Goal: Task Accomplishment & Management: Use online tool/utility

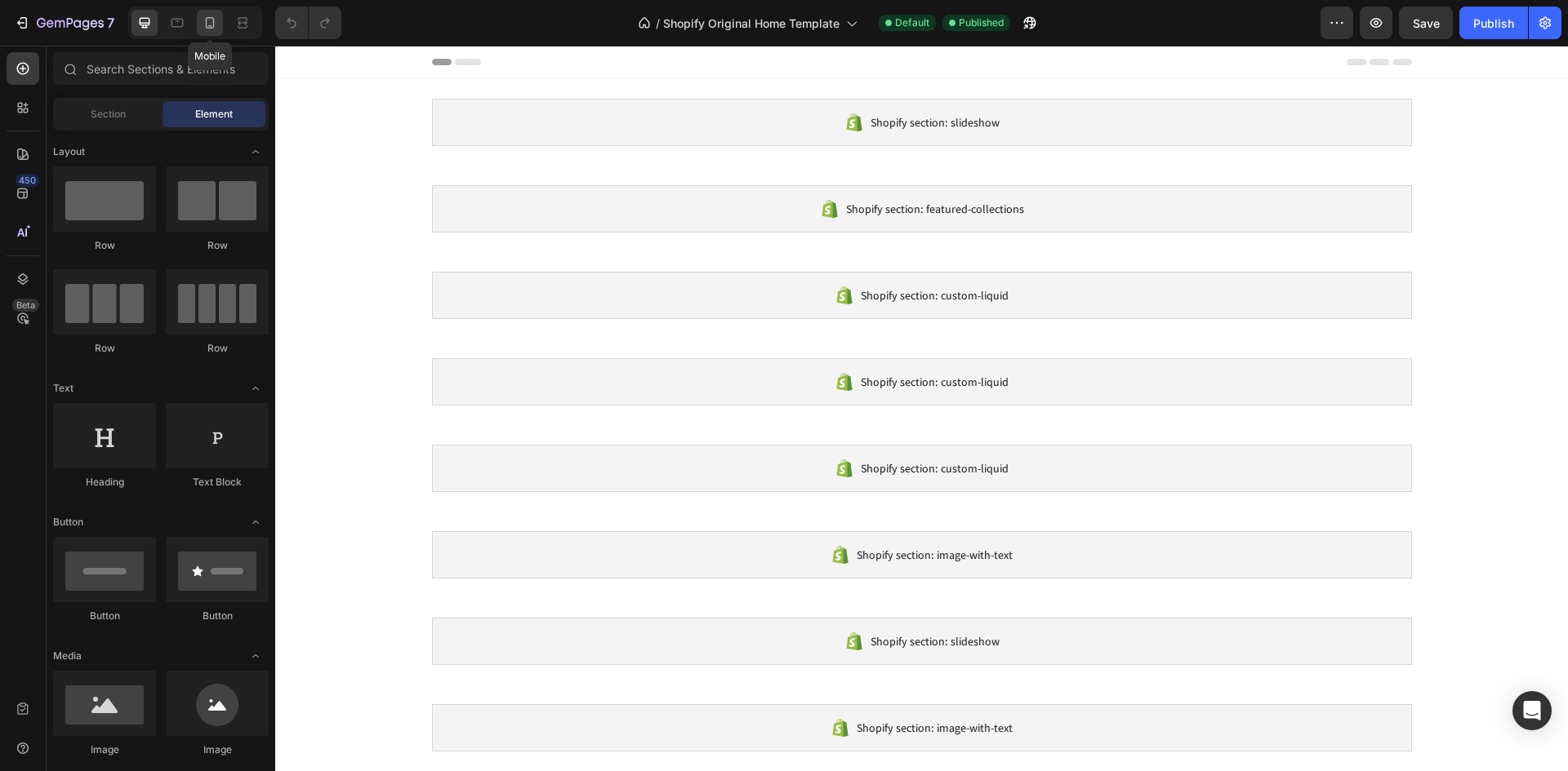
click at [208, 24] on icon at bounding box center [210, 23] width 17 height 17
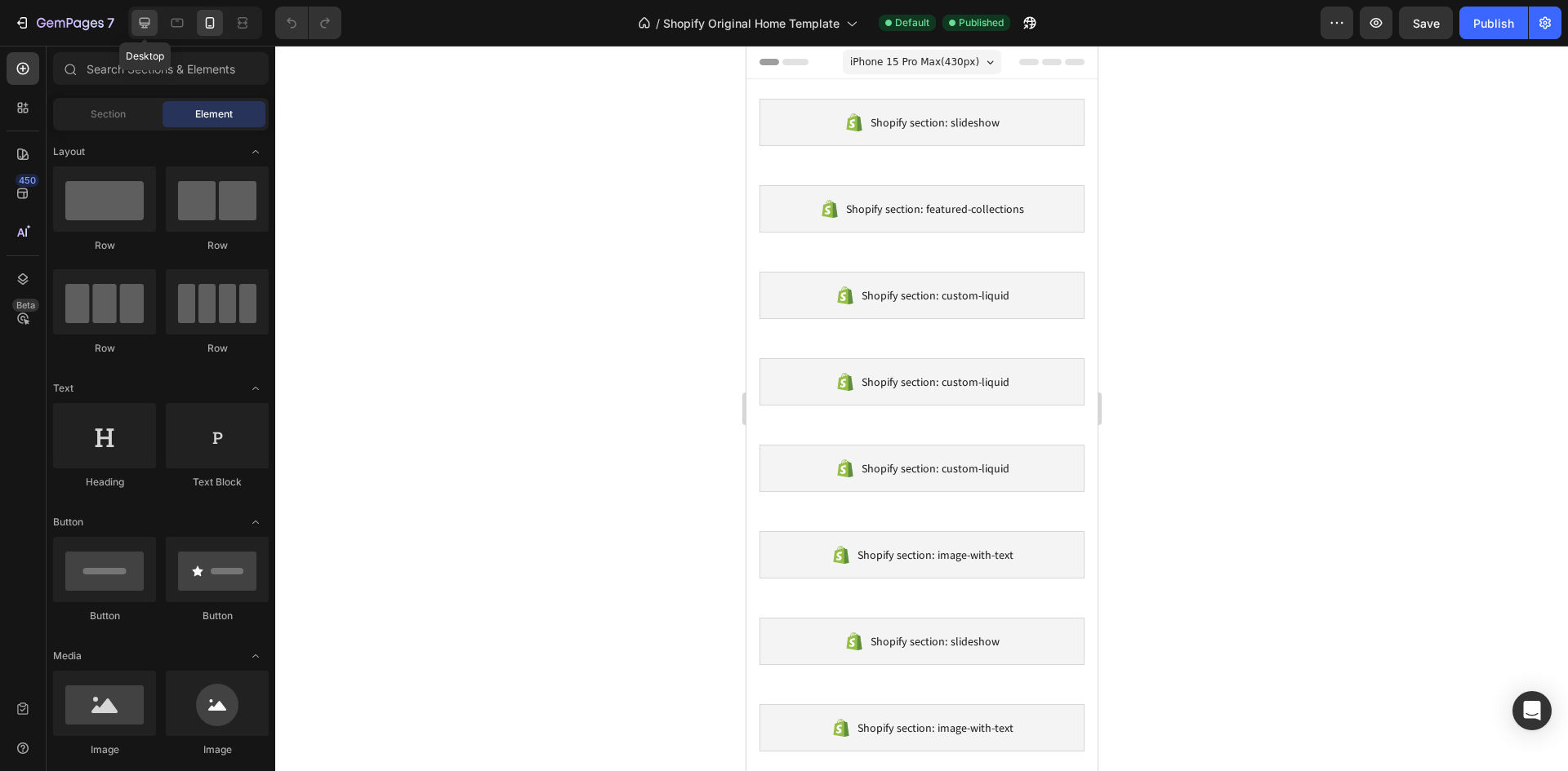
click at [141, 20] on icon at bounding box center [145, 23] width 17 height 17
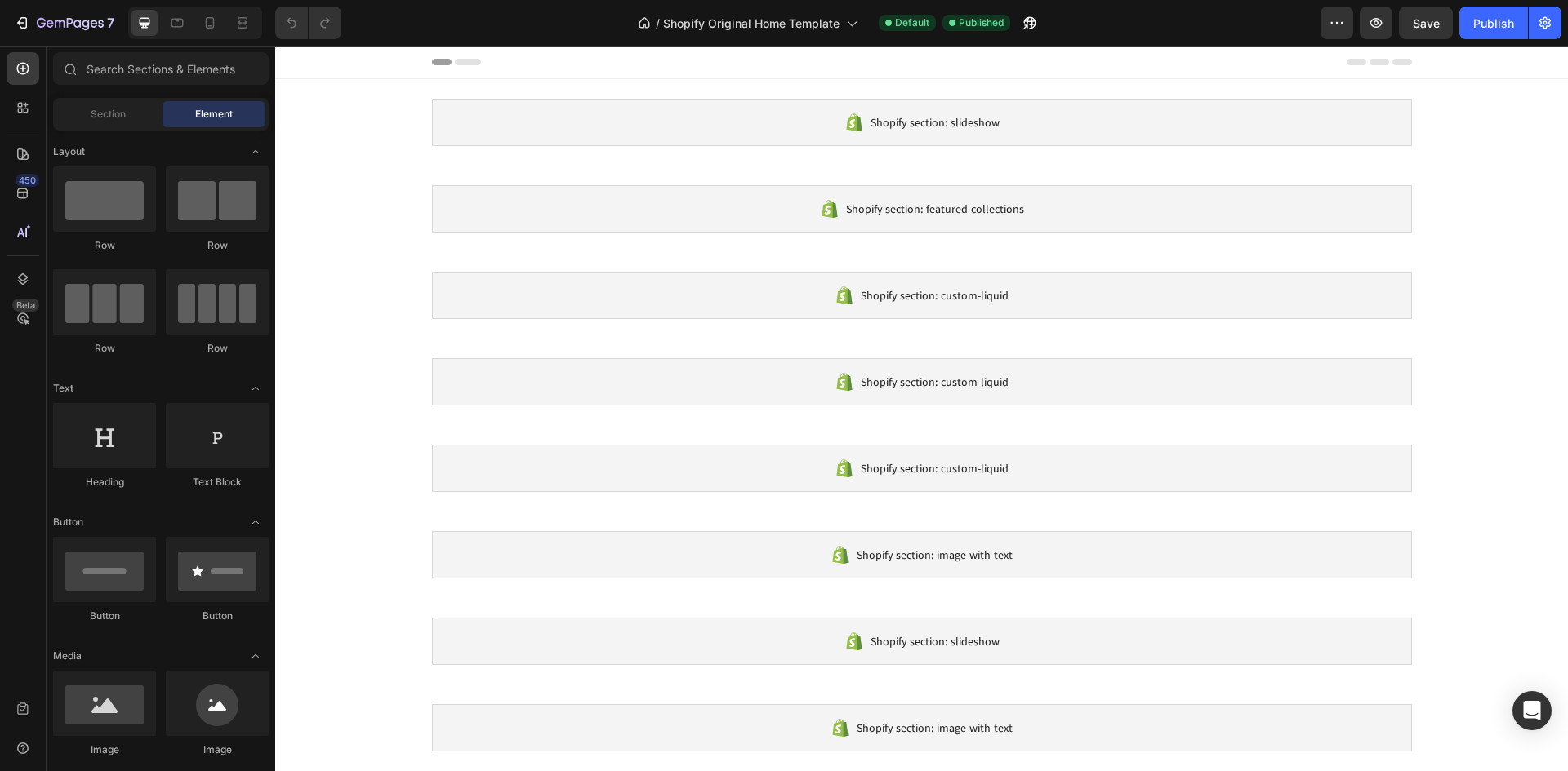
click at [464, 61] on icon at bounding box center [468, 61] width 26 height 6
click at [432, 66] on div at bounding box center [921, 61] width 979 height 32
click at [830, 24] on span "Shopify Original Home Template" at bounding box center [751, 23] width 176 height 17
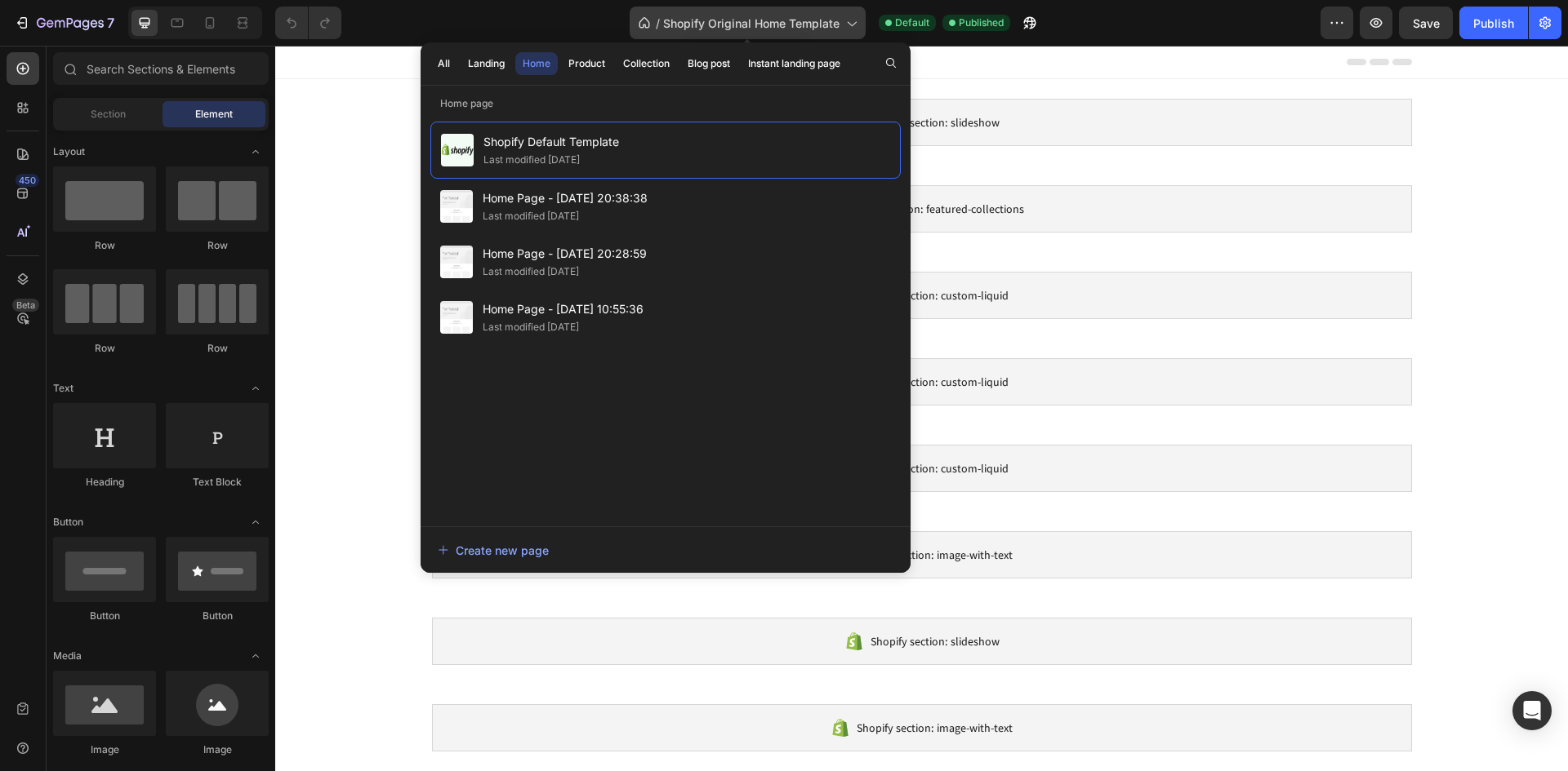
click at [832, 23] on span "Shopify Original Home Template" at bounding box center [751, 23] width 176 height 17
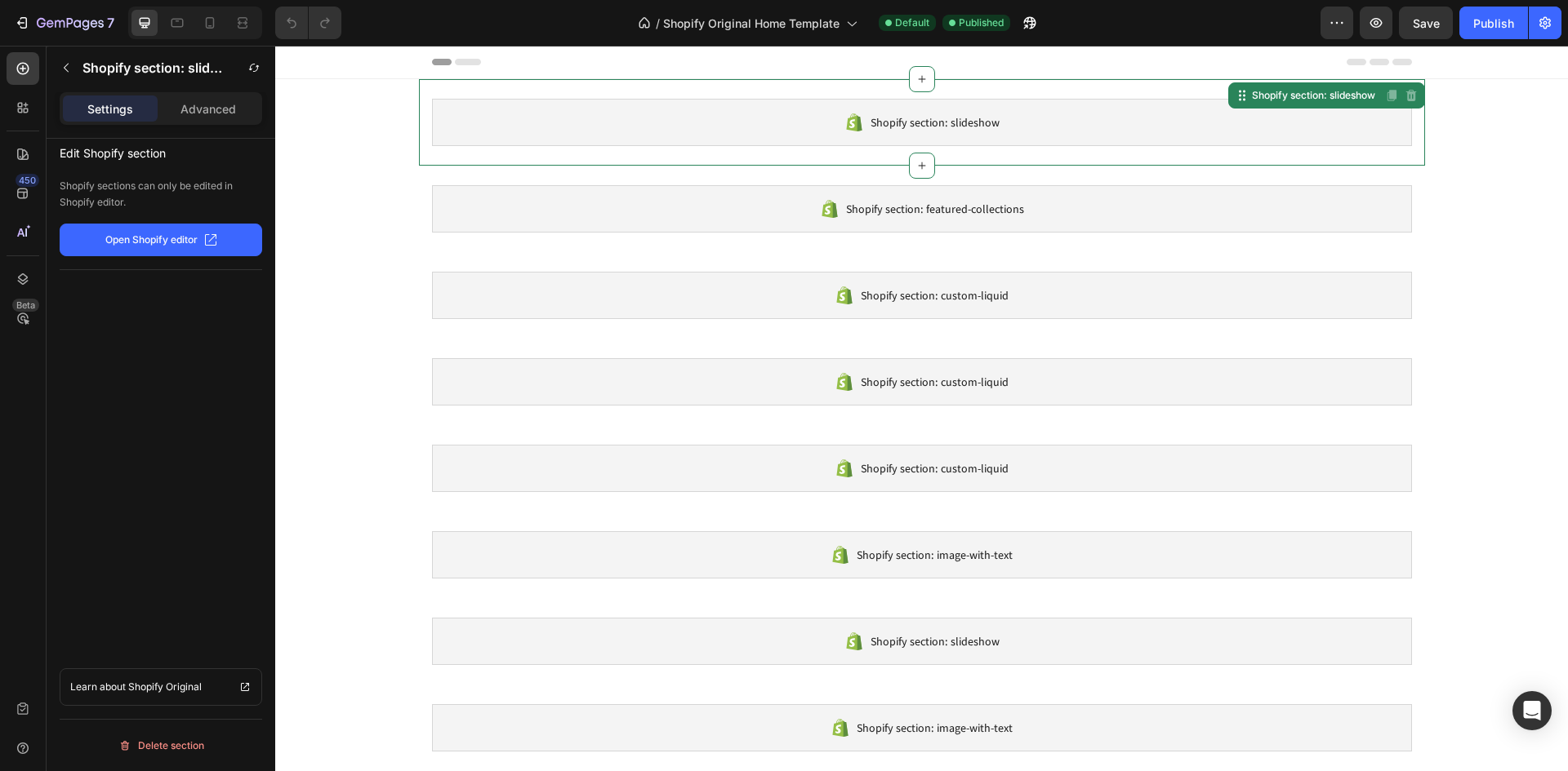
click at [949, 125] on span "Shopify section: slideshow" at bounding box center [935, 122] width 129 height 19
click at [209, 111] on p "Advanced" at bounding box center [208, 109] width 56 height 17
click at [122, 116] on p "Settings" at bounding box center [110, 109] width 45 height 17
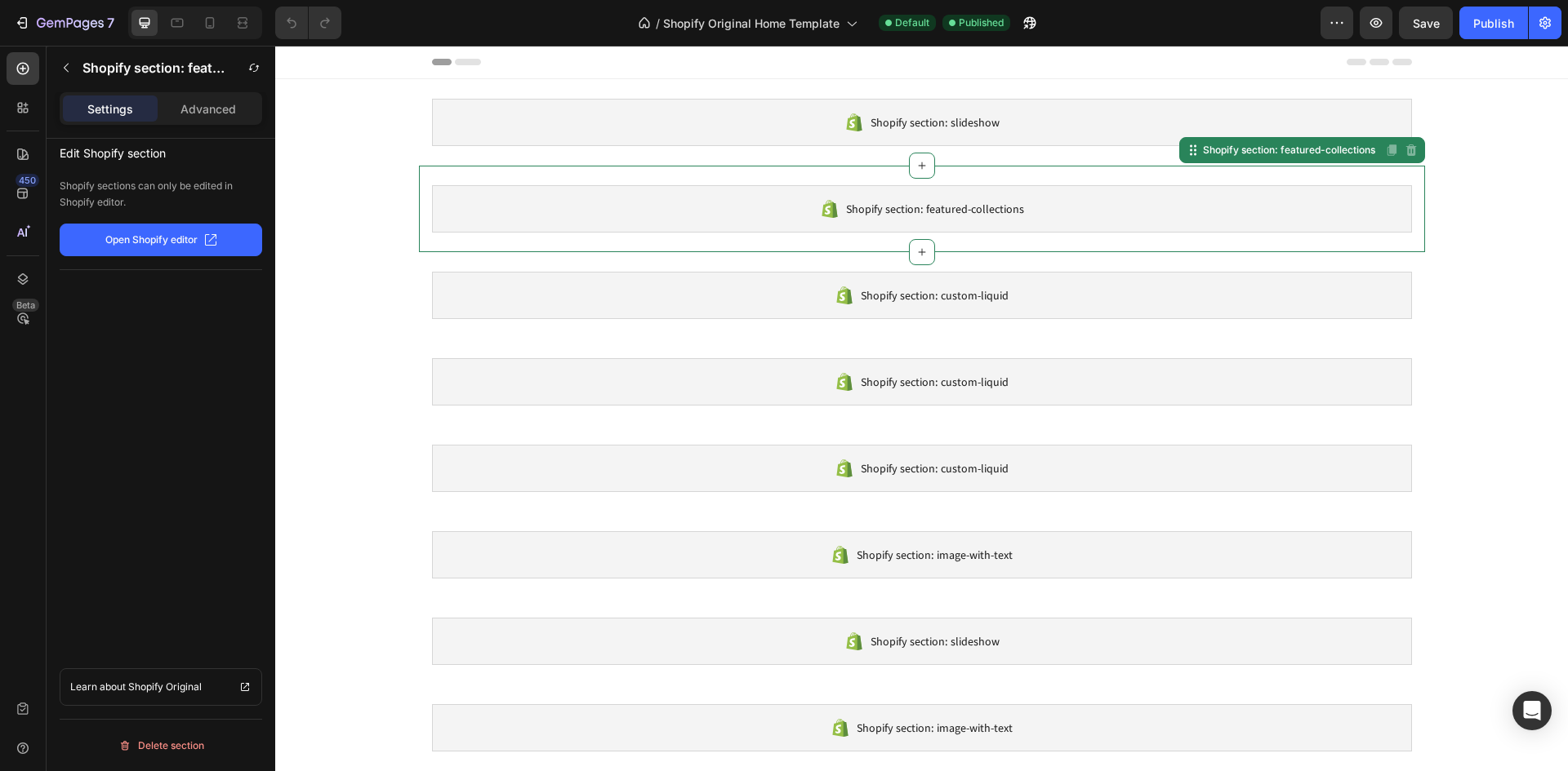
click at [614, 186] on div "Shopify section: featured-collections" at bounding box center [921, 209] width 979 height 47
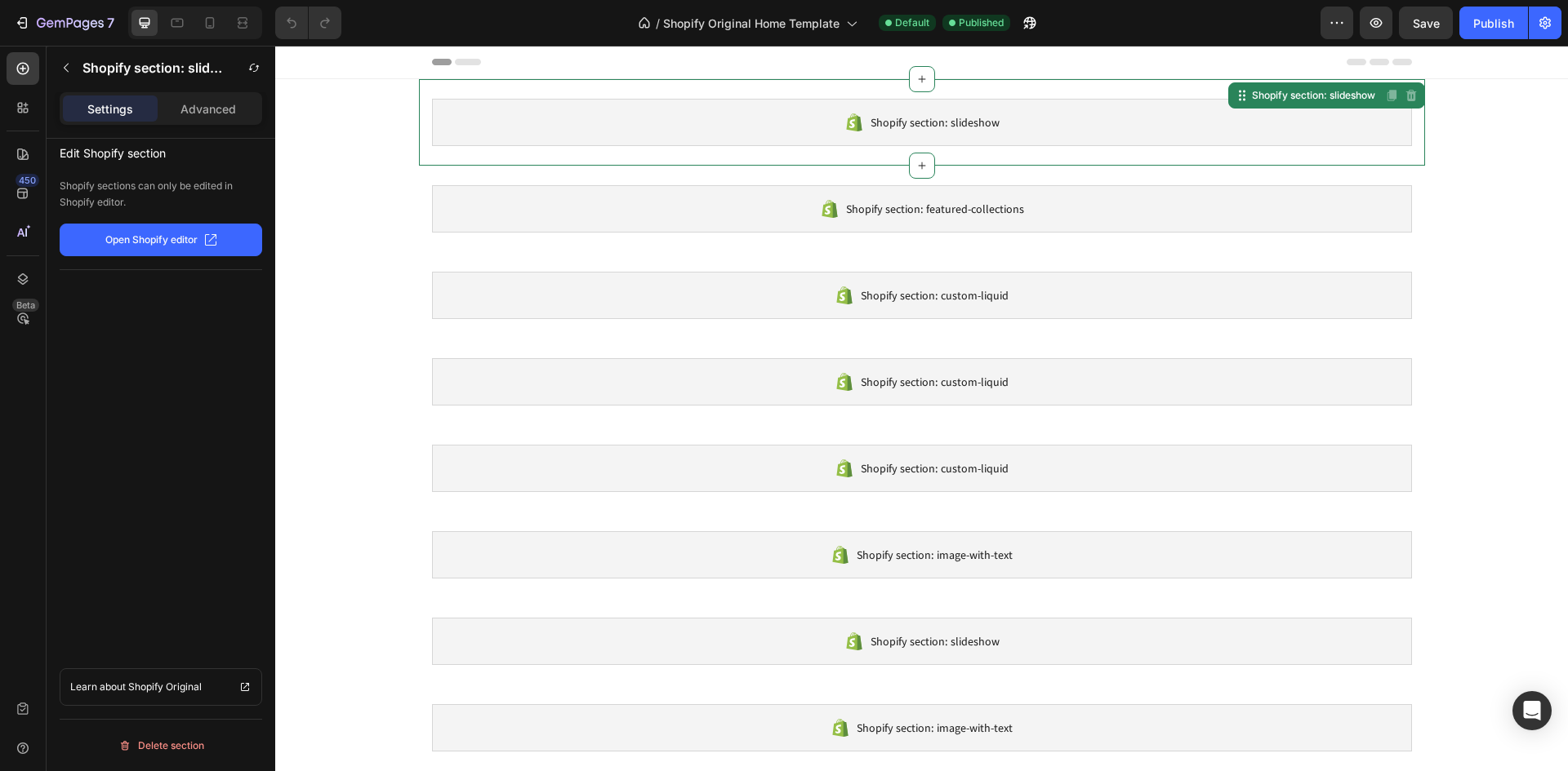
click at [632, 98] on div "Shopify section: slideshow" at bounding box center [921, 122] width 979 height 47
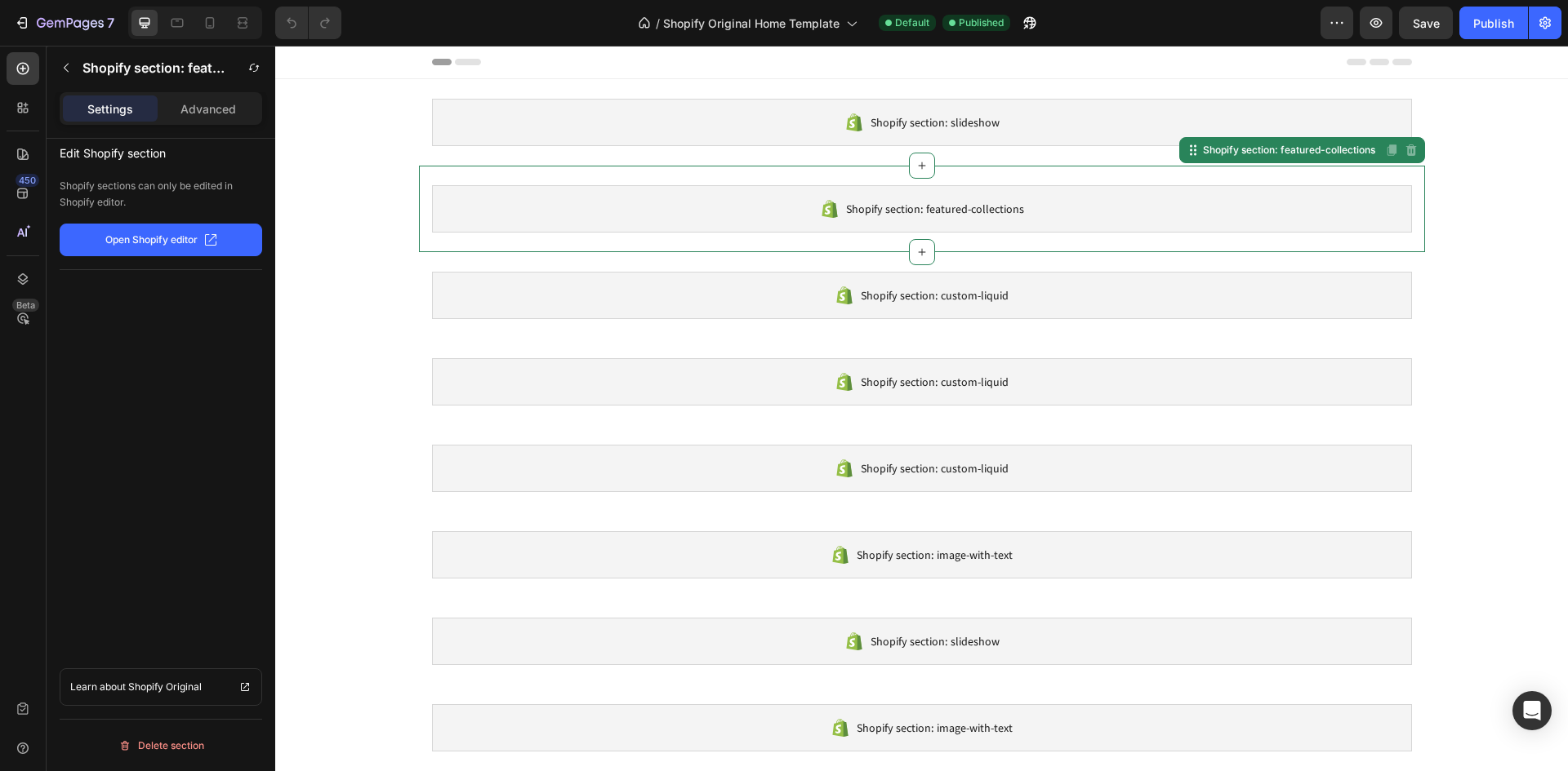
click at [630, 210] on div "Shopify section: featured-collections" at bounding box center [921, 209] width 979 height 47
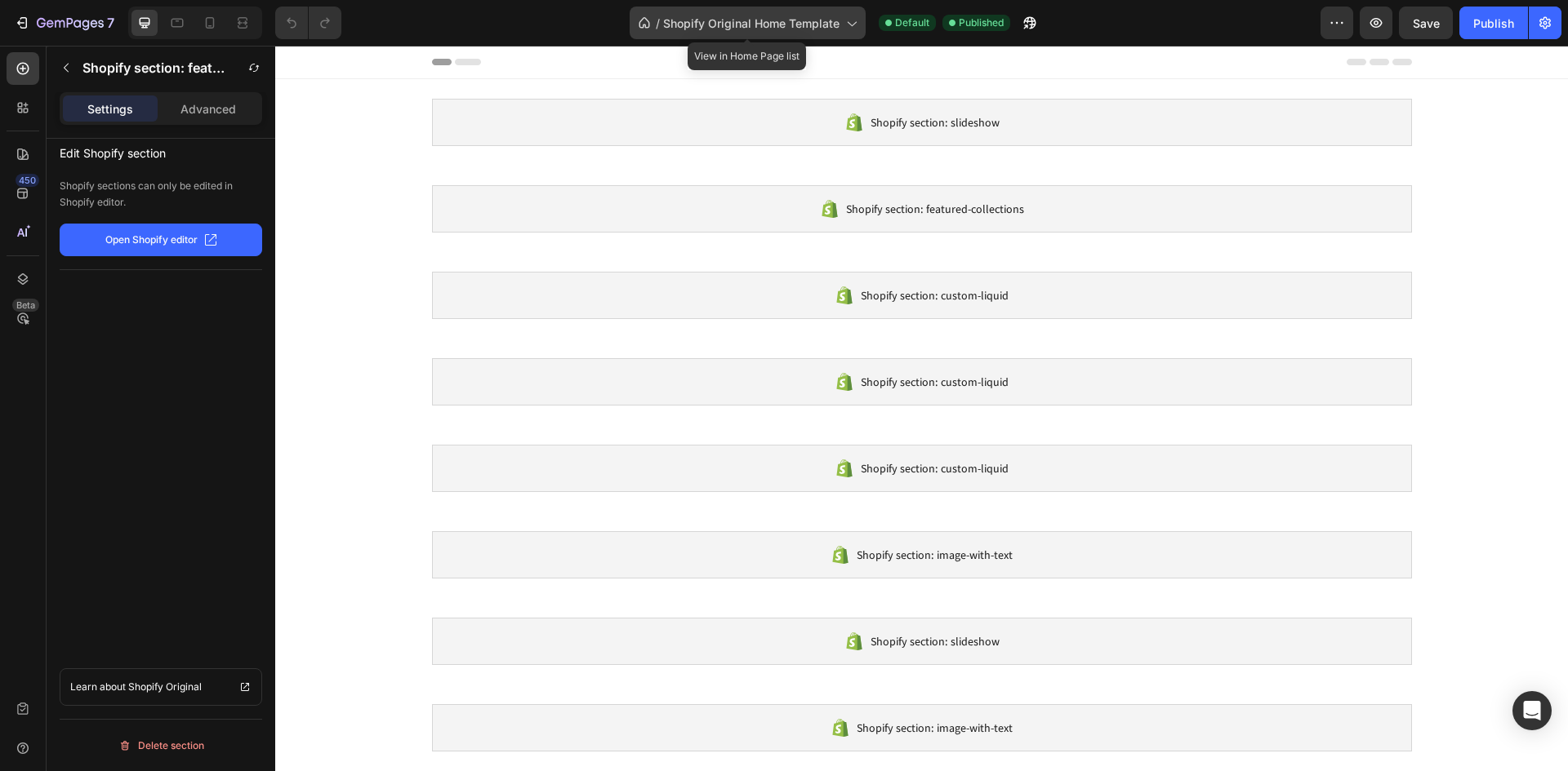
click at [794, 31] on span "Shopify Original Home Template" at bounding box center [751, 23] width 176 height 17
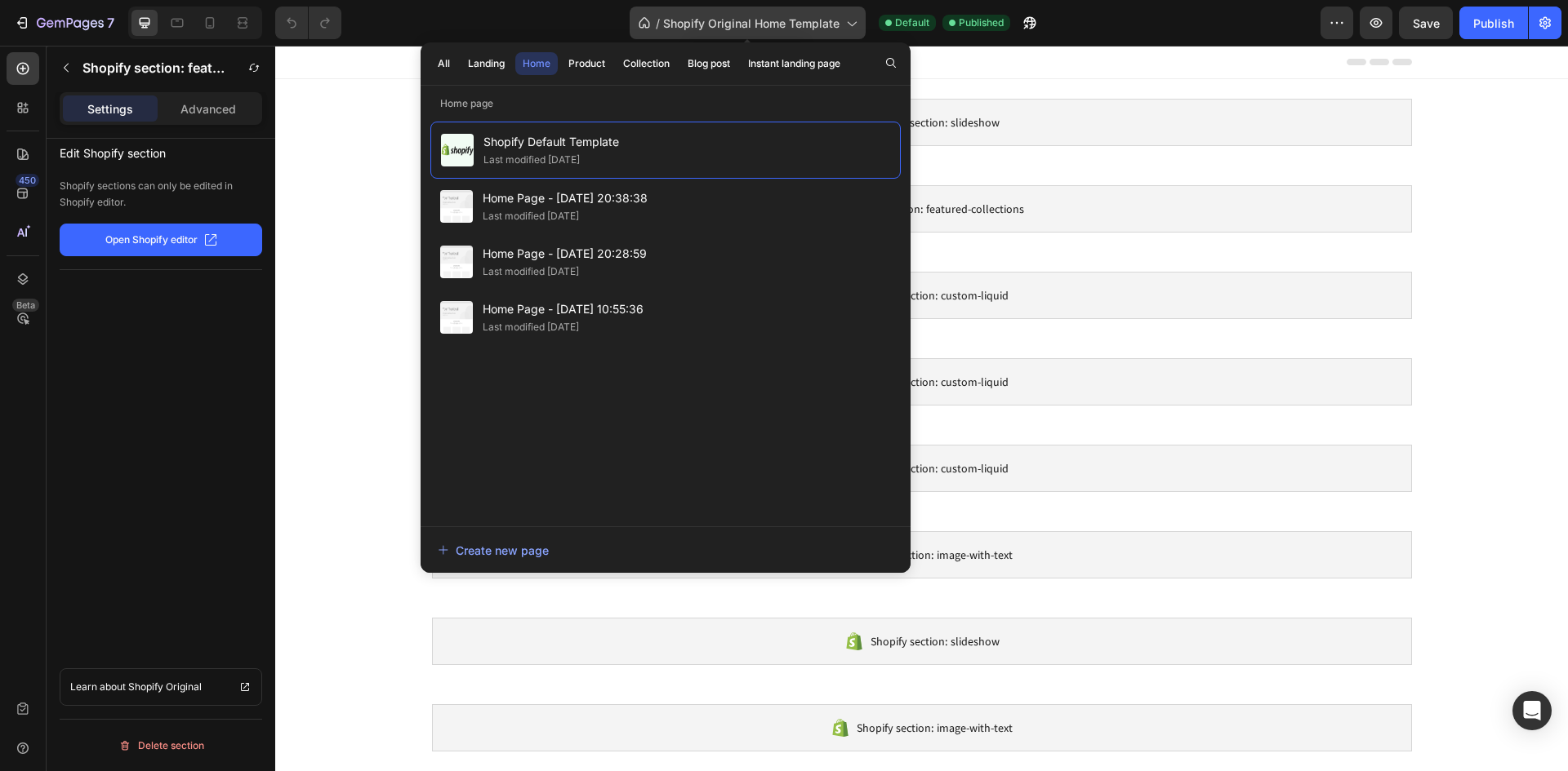
click at [794, 31] on span "Shopify Original Home Template" at bounding box center [751, 23] width 176 height 17
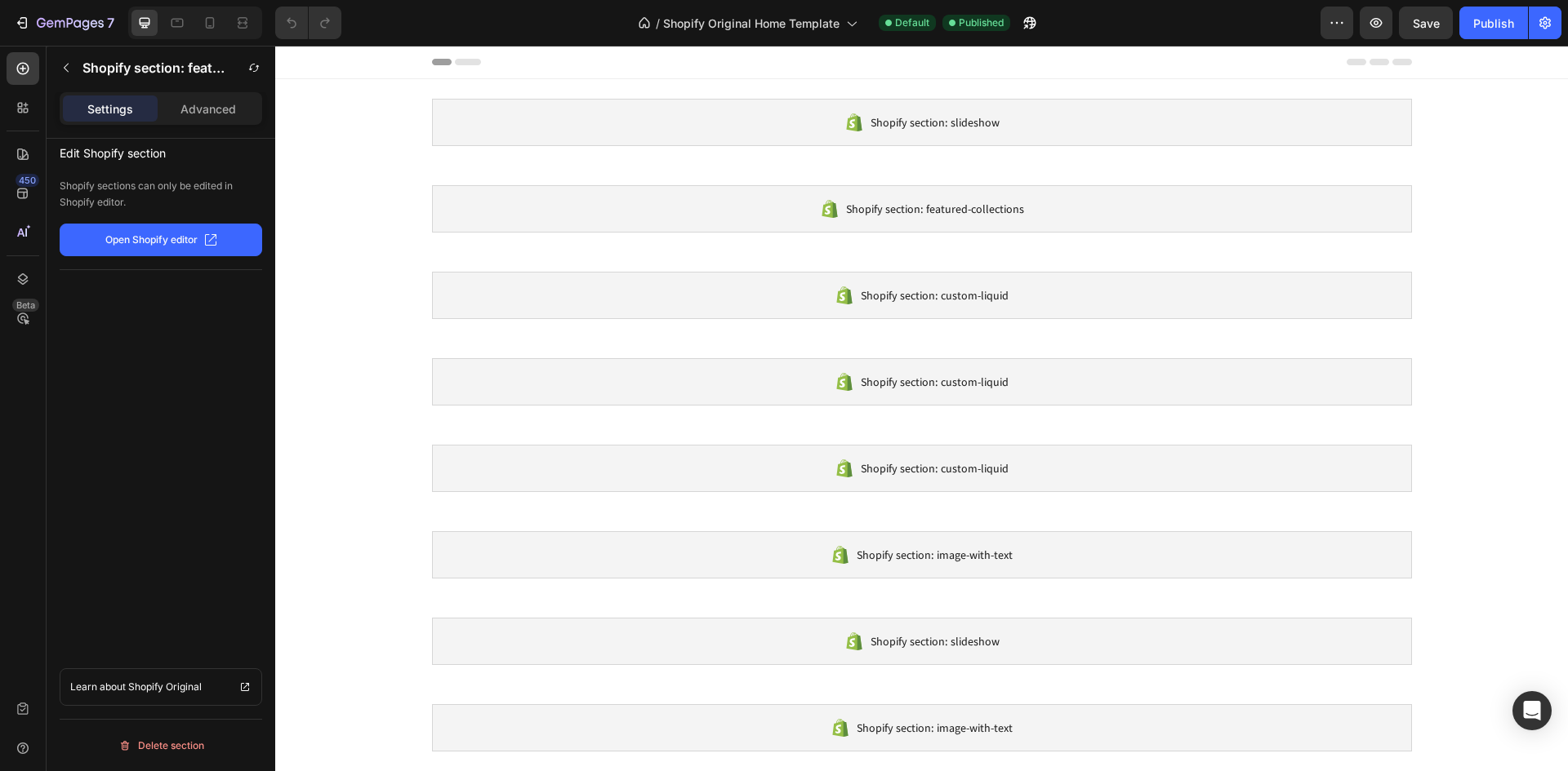
click at [458, 64] on icon at bounding box center [468, 61] width 26 height 6
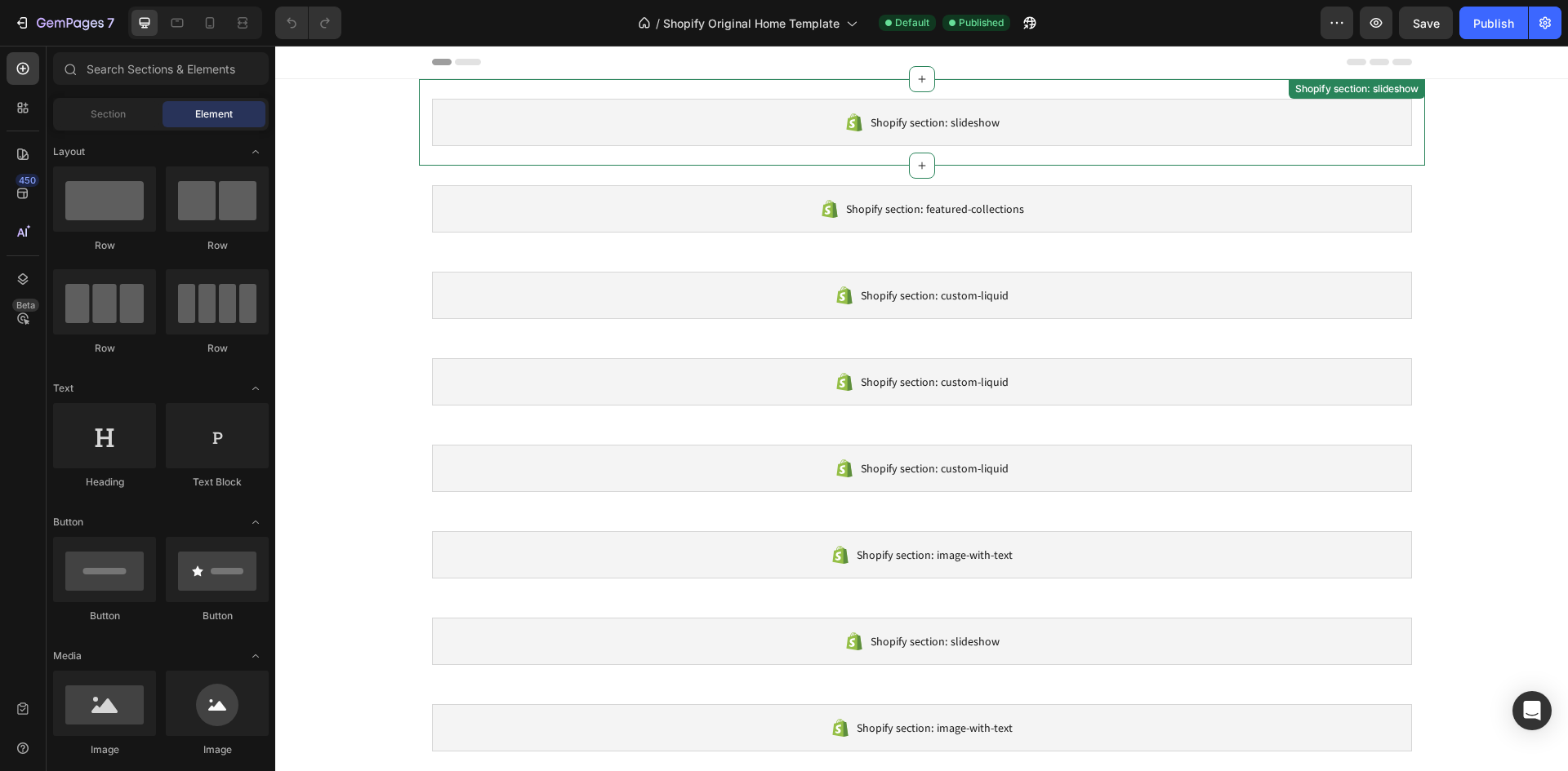
click at [616, 118] on div "Shopify section: slideshow" at bounding box center [921, 122] width 979 height 47
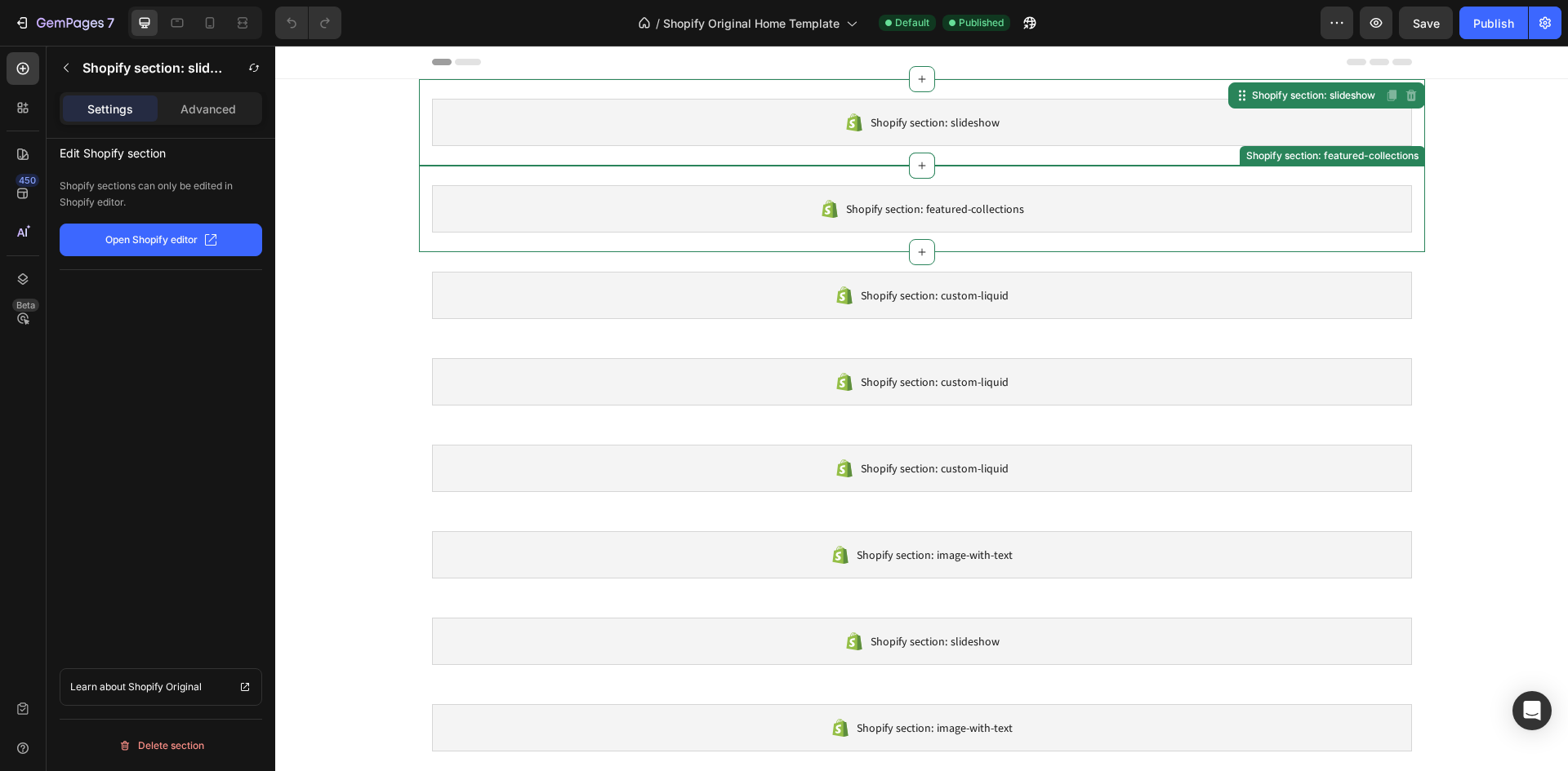
click at [614, 214] on div "Shopify section: featured-collections" at bounding box center [921, 209] width 979 height 47
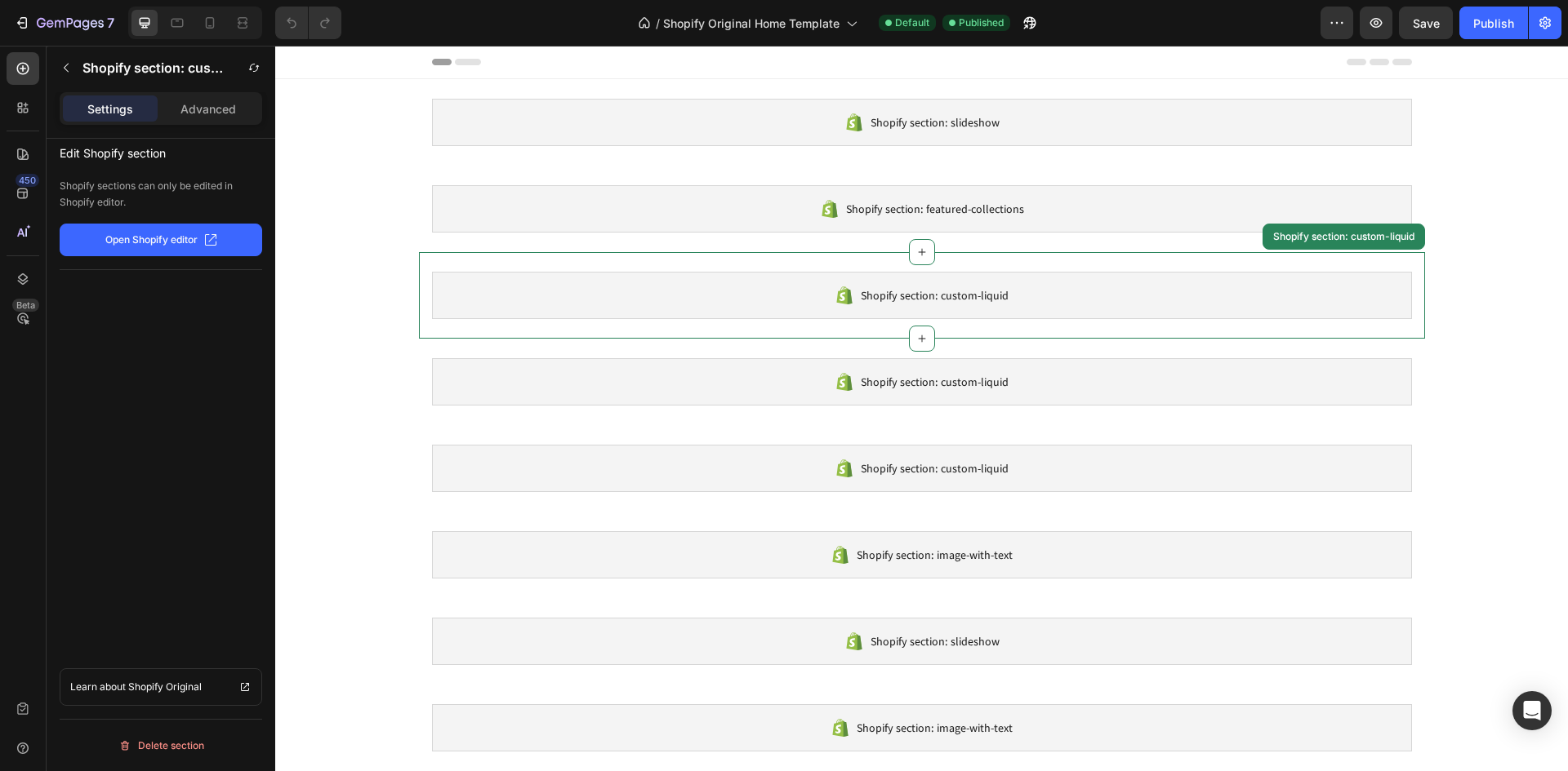
click at [645, 312] on div "Shopify section: custom-liquid" at bounding box center [921, 295] width 979 height 47
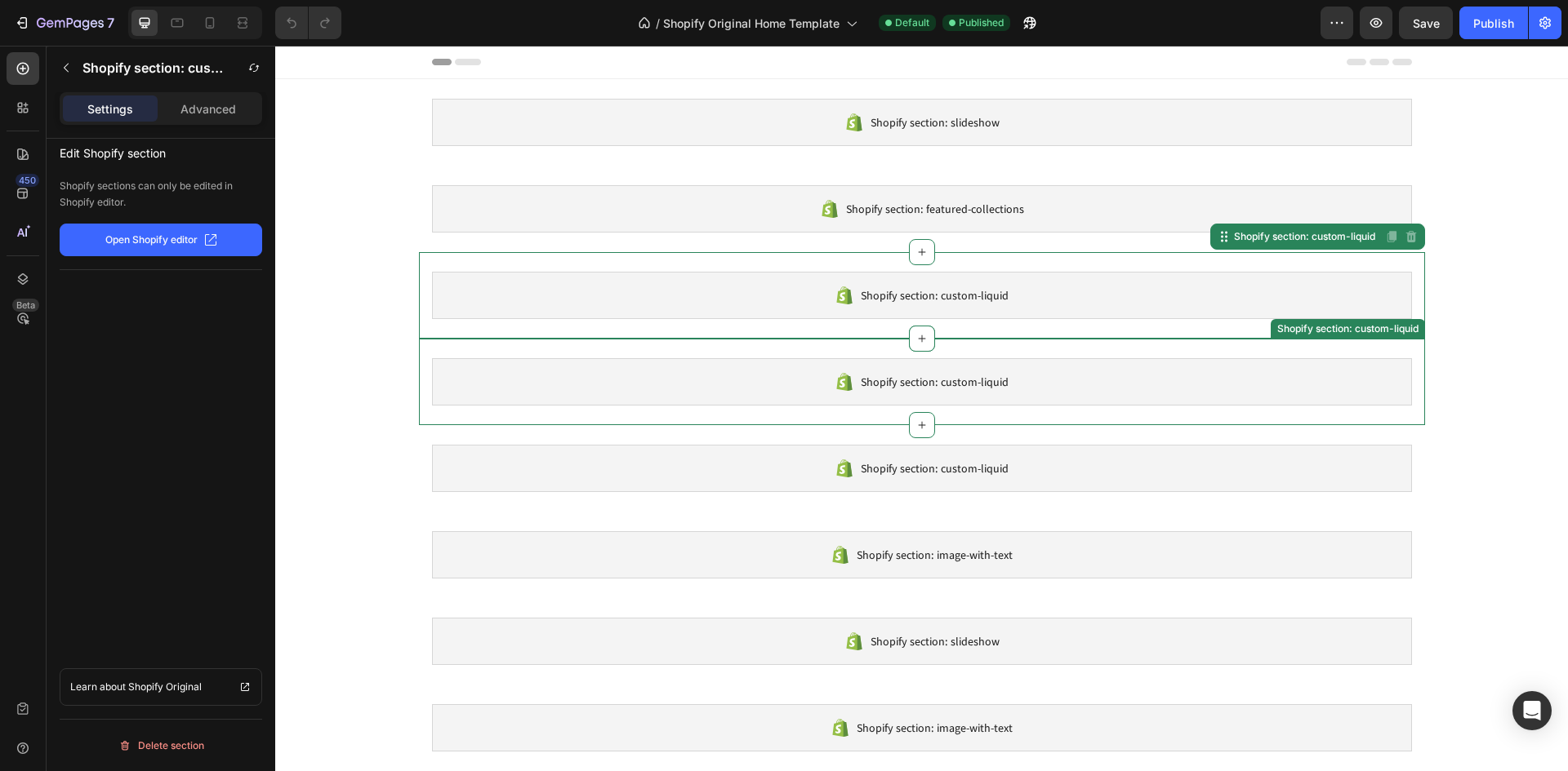
click at [642, 389] on div "Shopify section: custom-liquid" at bounding box center [921, 381] width 979 height 47
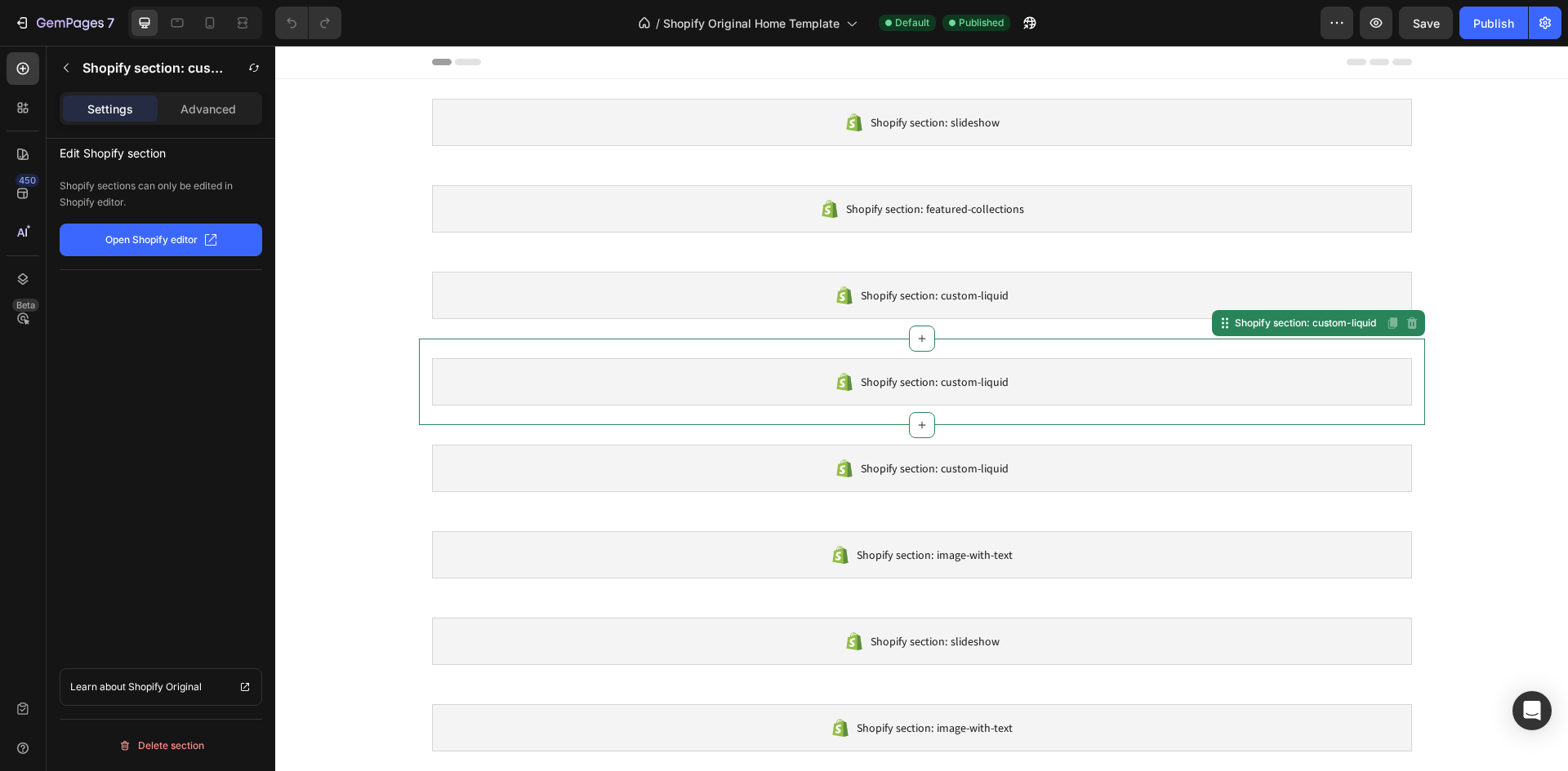
click at [641, 461] on div "Shopify section: custom-liquid" at bounding box center [921, 468] width 979 height 47
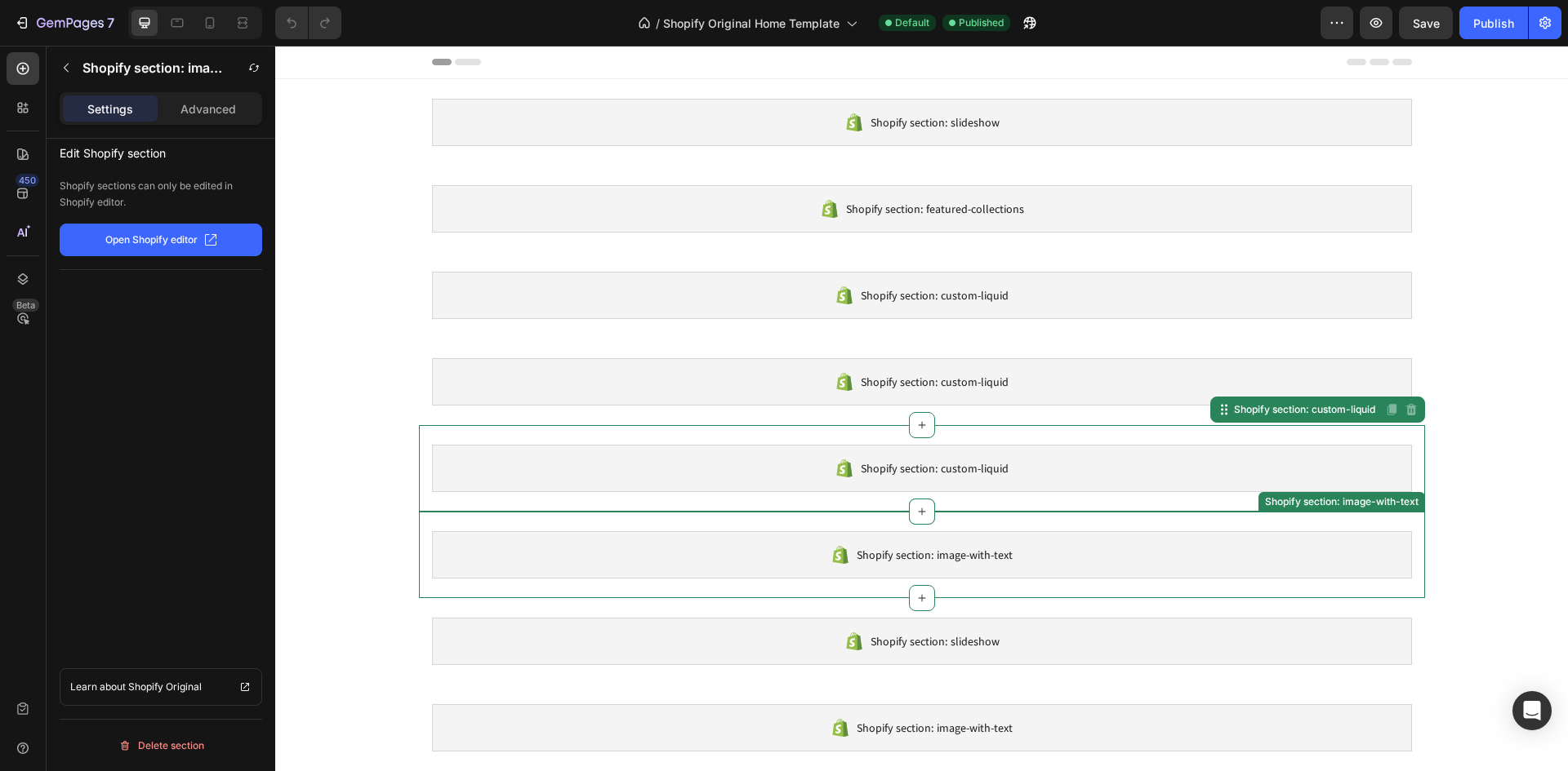
click at [645, 546] on div "Shopify section: image-with-text" at bounding box center [921, 555] width 979 height 47
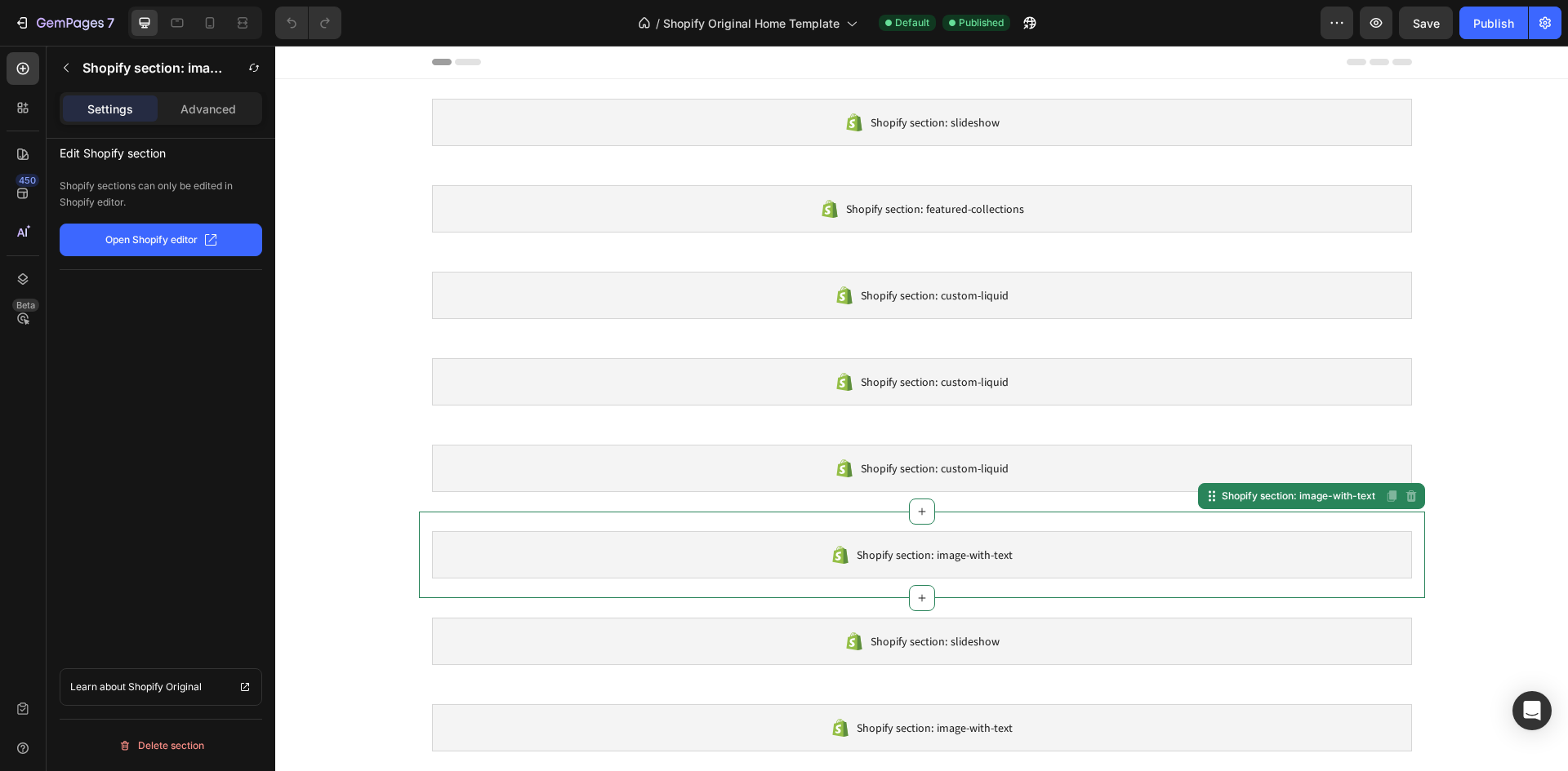
click at [357, 222] on div "Shopify section: slideshow Shopify section: slideshow Shopify section: featured…" at bounding box center [921, 598] width 1292 height 1038
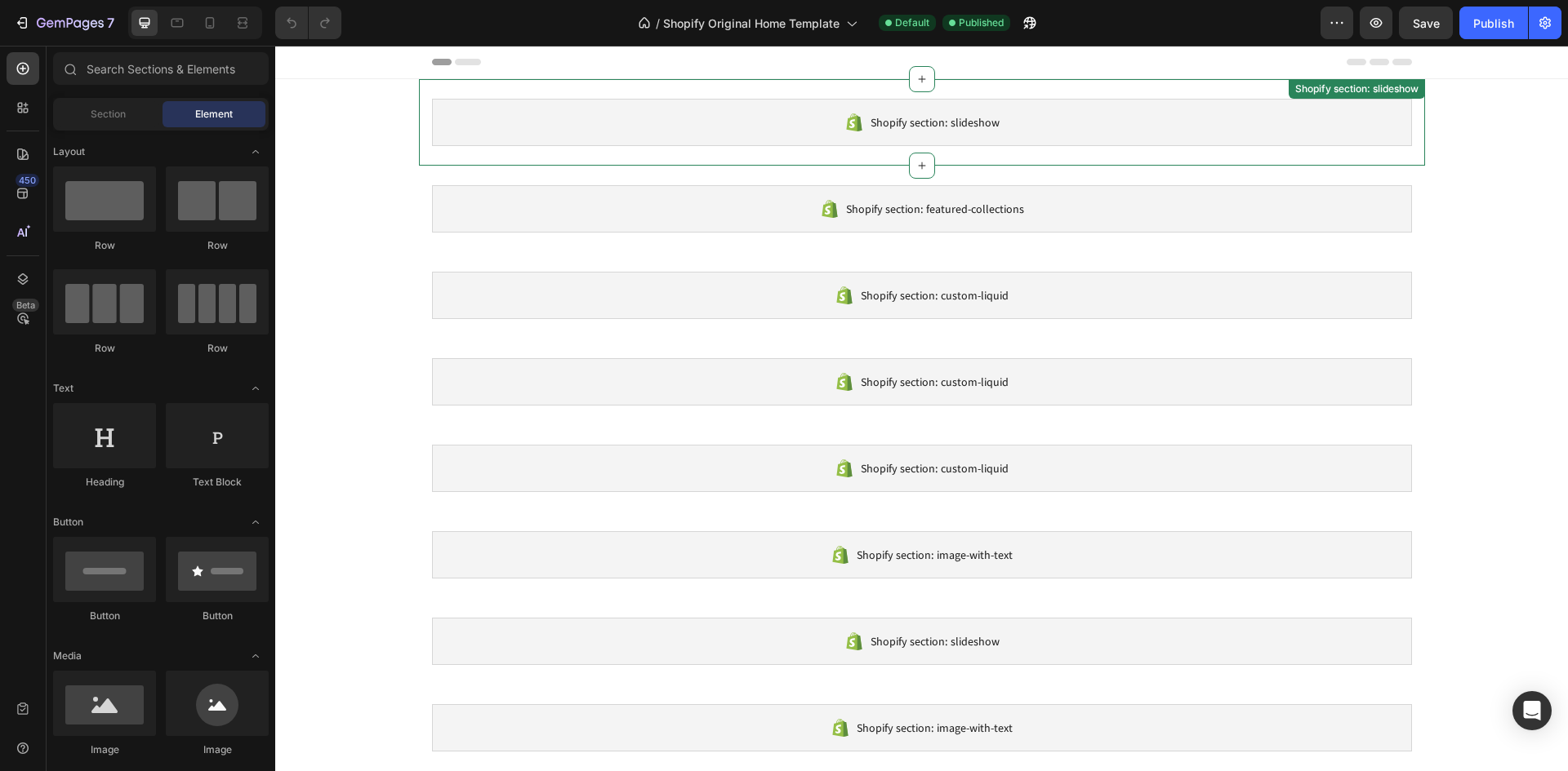
click at [857, 129] on icon at bounding box center [859, 123] width 5 height 17
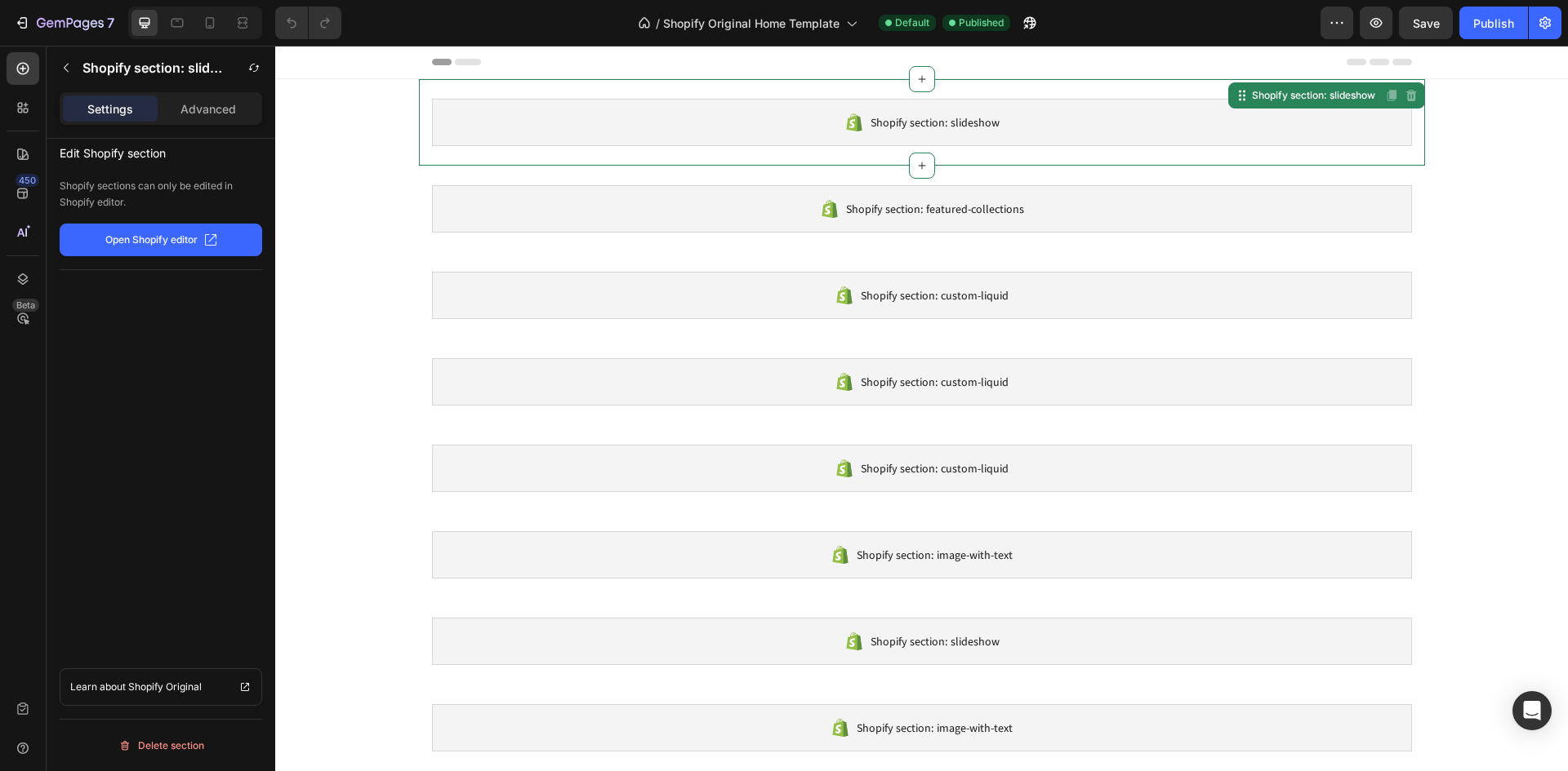
click at [176, 237] on p "Open Shopify editor" at bounding box center [150, 240] width 92 height 15
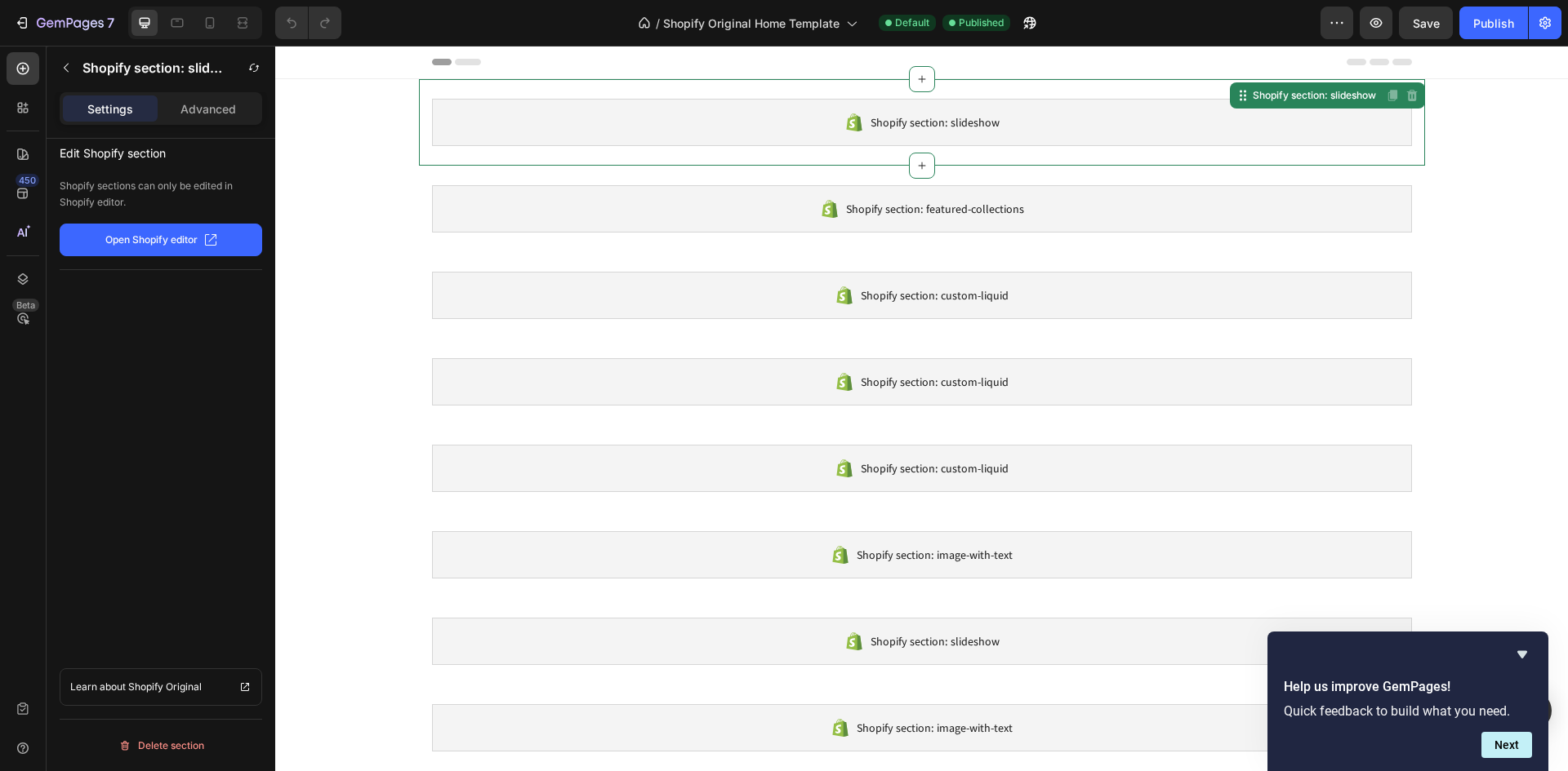
click at [956, 130] on span "Shopify section: slideshow" at bounding box center [935, 122] width 129 height 19
click at [152, 240] on p "Open Shopify editor" at bounding box center [150, 240] width 92 height 15
click at [973, 122] on span "Shopify section: slideshow" at bounding box center [935, 122] width 129 height 19
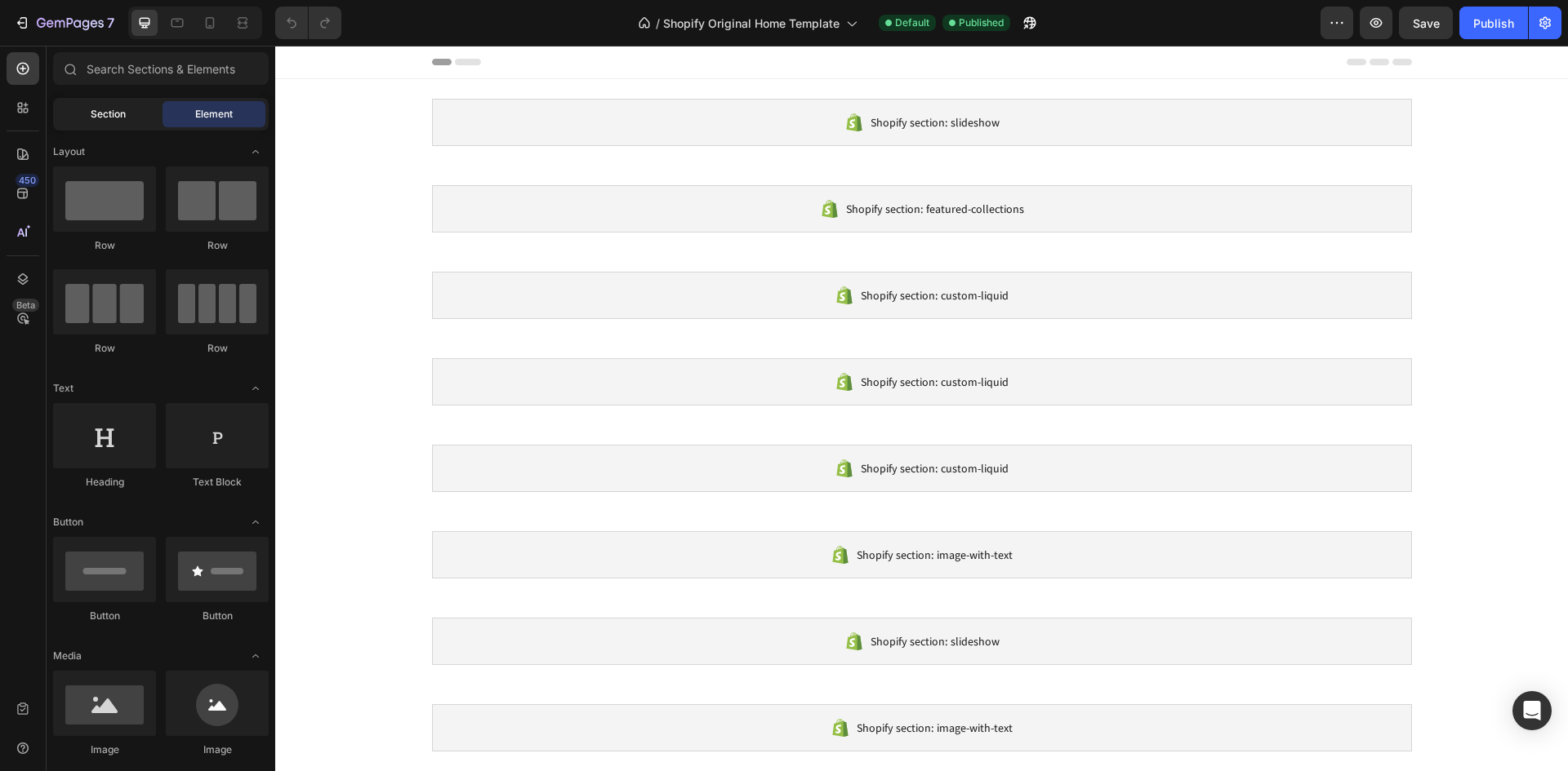
click at [97, 117] on span "Section" at bounding box center [109, 114] width 35 height 15
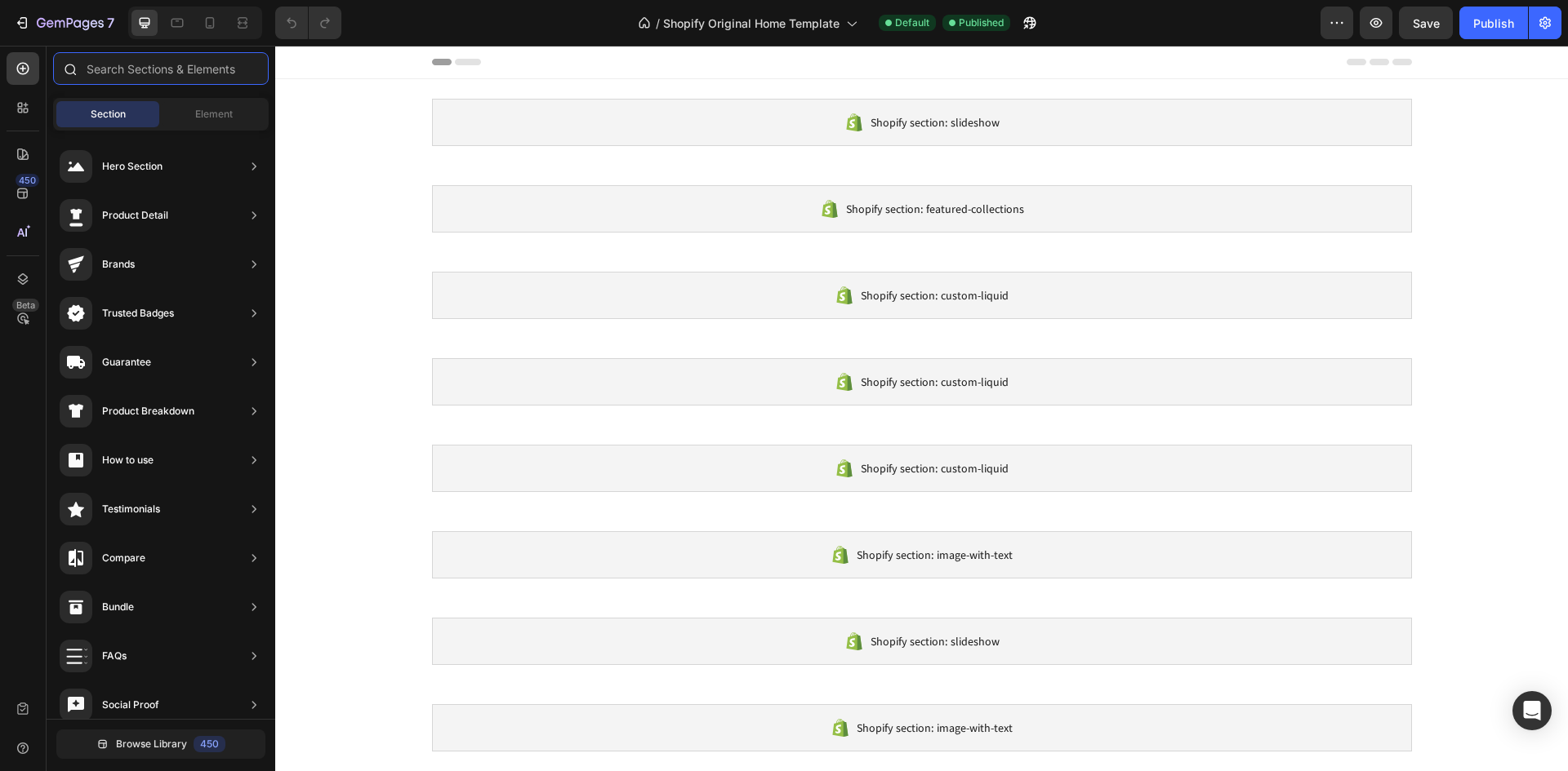
click at [170, 67] on input "text" at bounding box center [161, 68] width 215 height 32
click at [609, 135] on div "Shopify section: slideshow" at bounding box center [921, 122] width 979 height 47
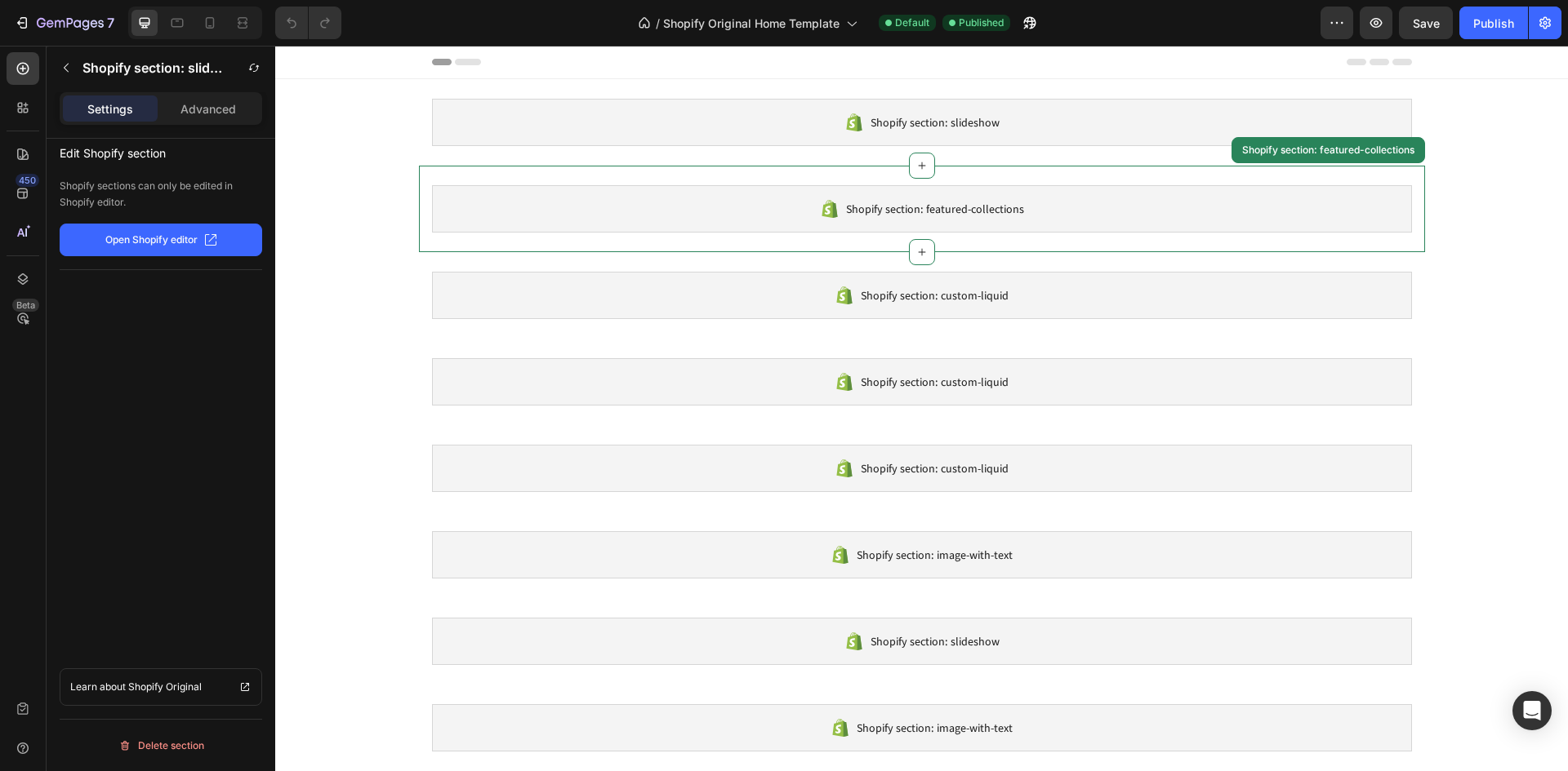
click at [577, 220] on div "Shopify section: featured-collections" at bounding box center [921, 209] width 979 height 47
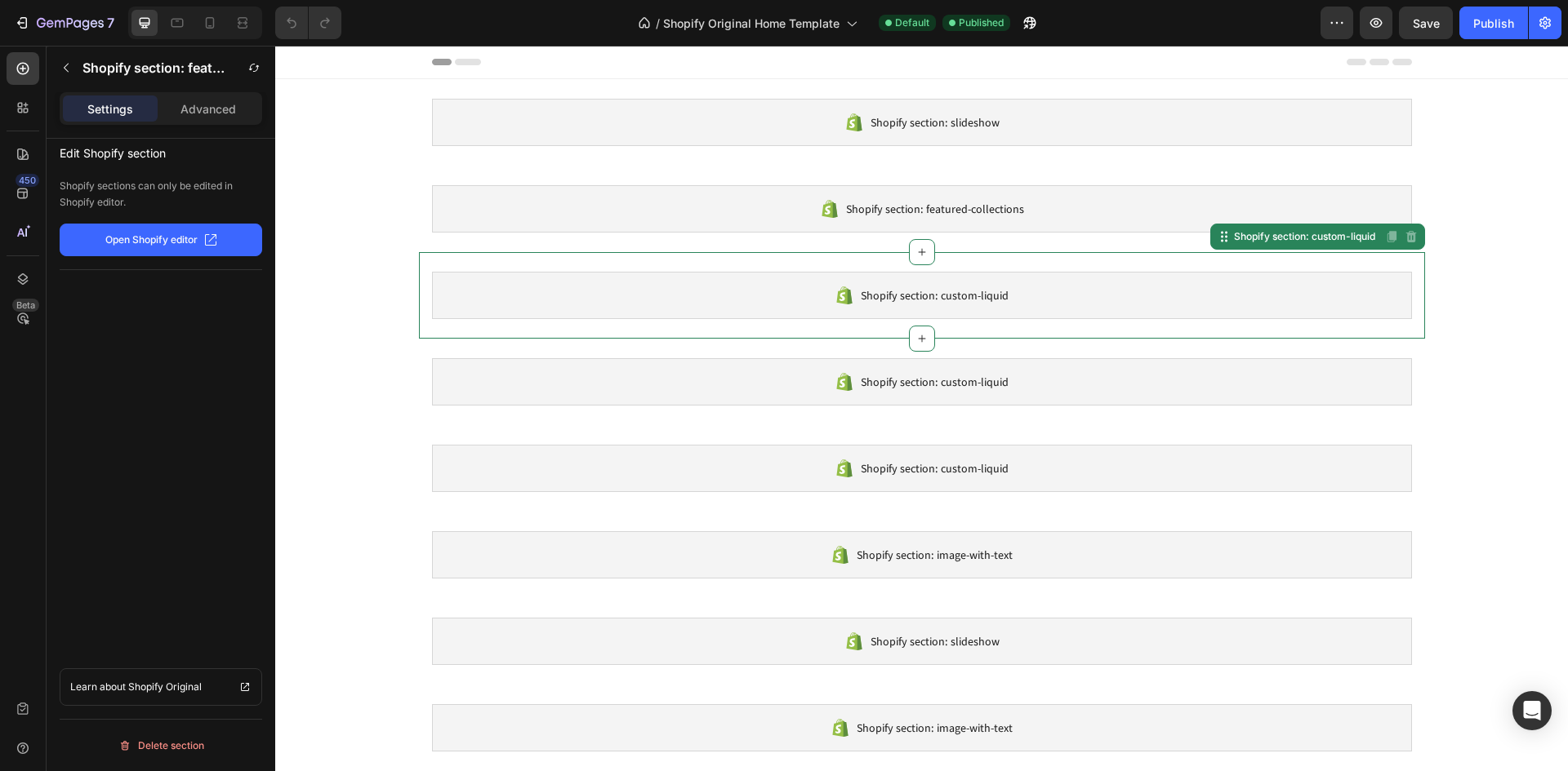
click at [587, 290] on div "Shopify section: custom-liquid" at bounding box center [921, 295] width 979 height 47
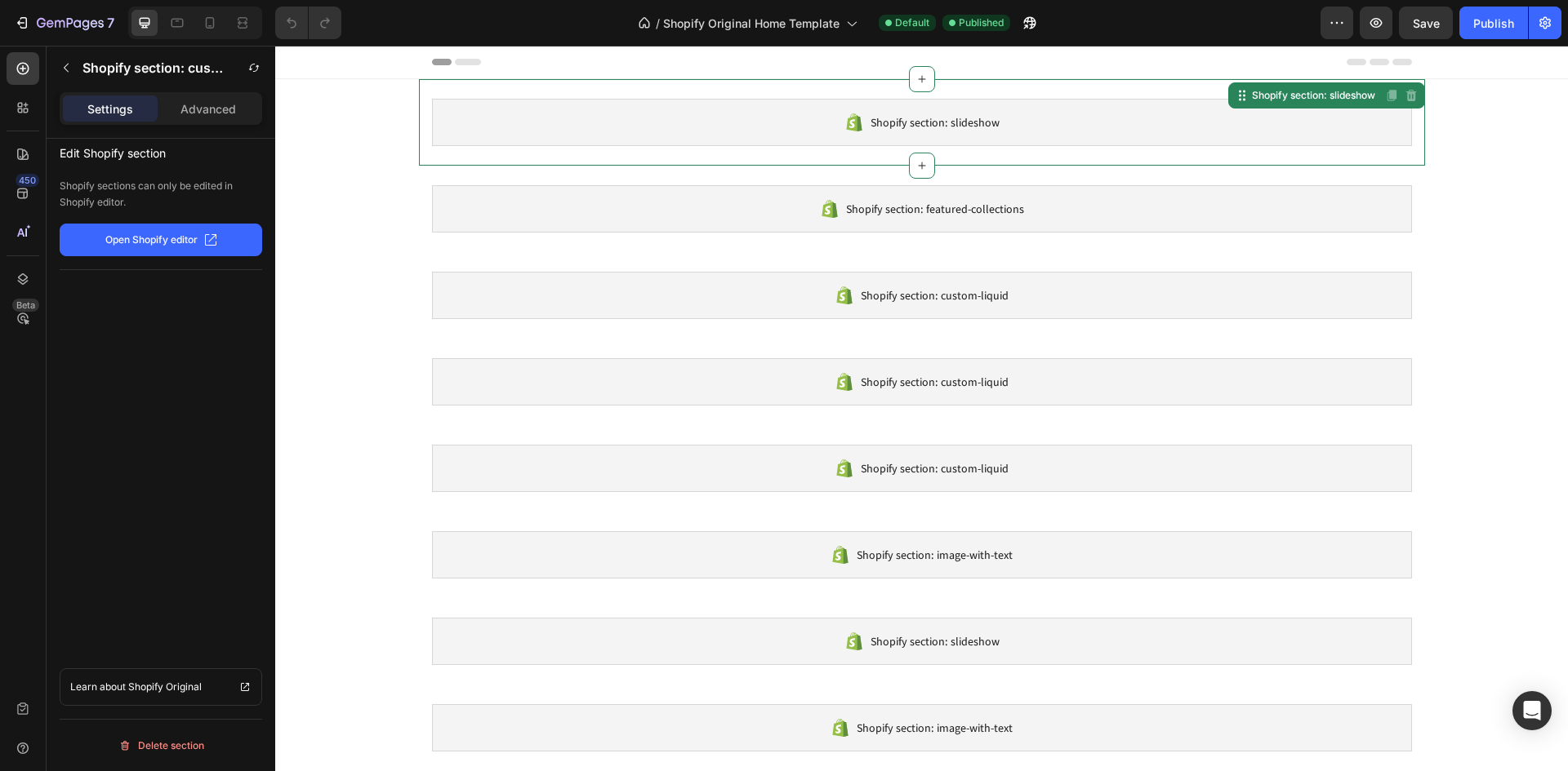
click at [610, 124] on div "Shopify section: slideshow" at bounding box center [921, 122] width 979 height 47
click at [461, 63] on icon at bounding box center [468, 61] width 26 height 6
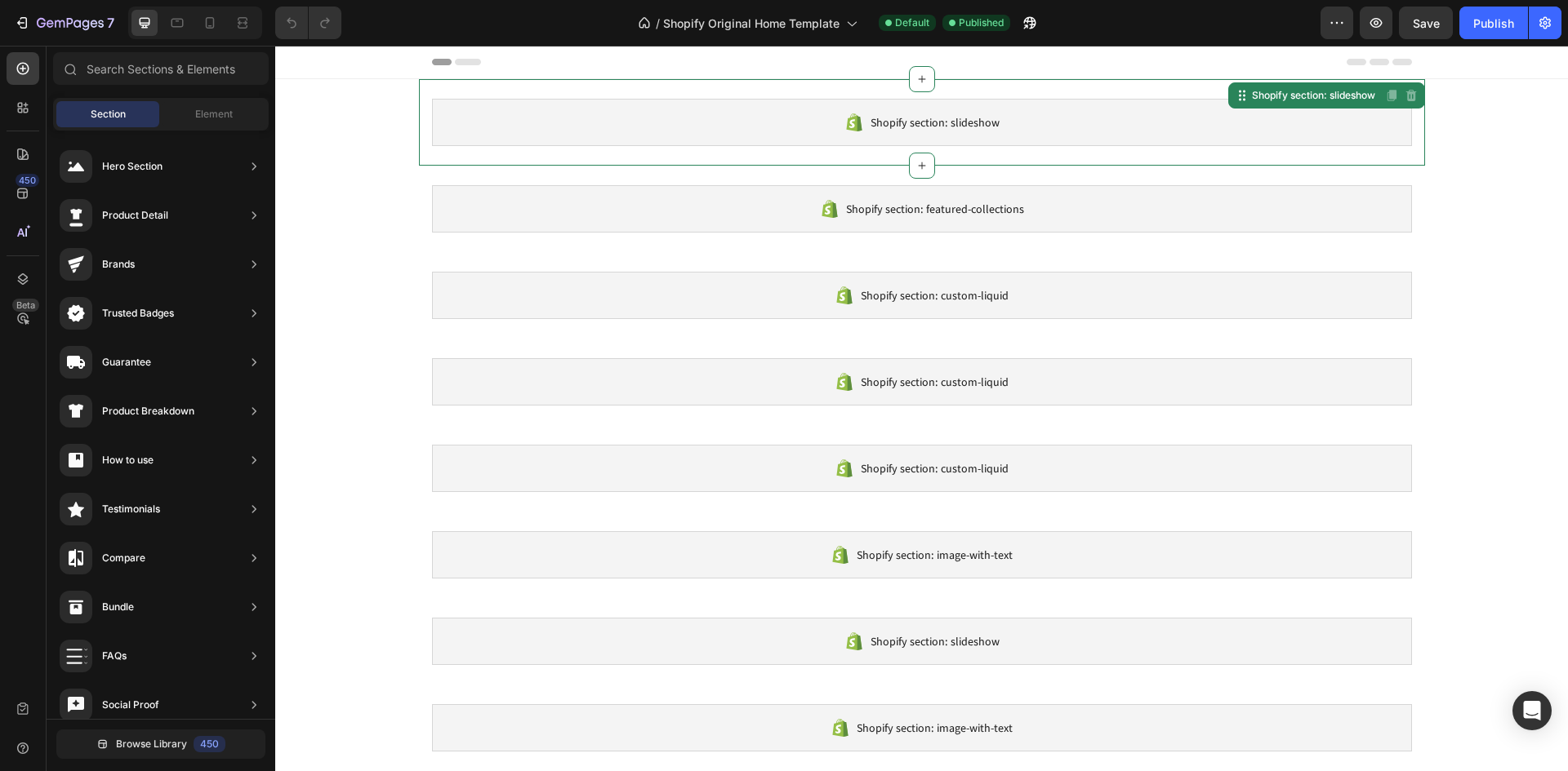
click at [669, 122] on div "Shopify section: slideshow" at bounding box center [921, 122] width 979 height 47
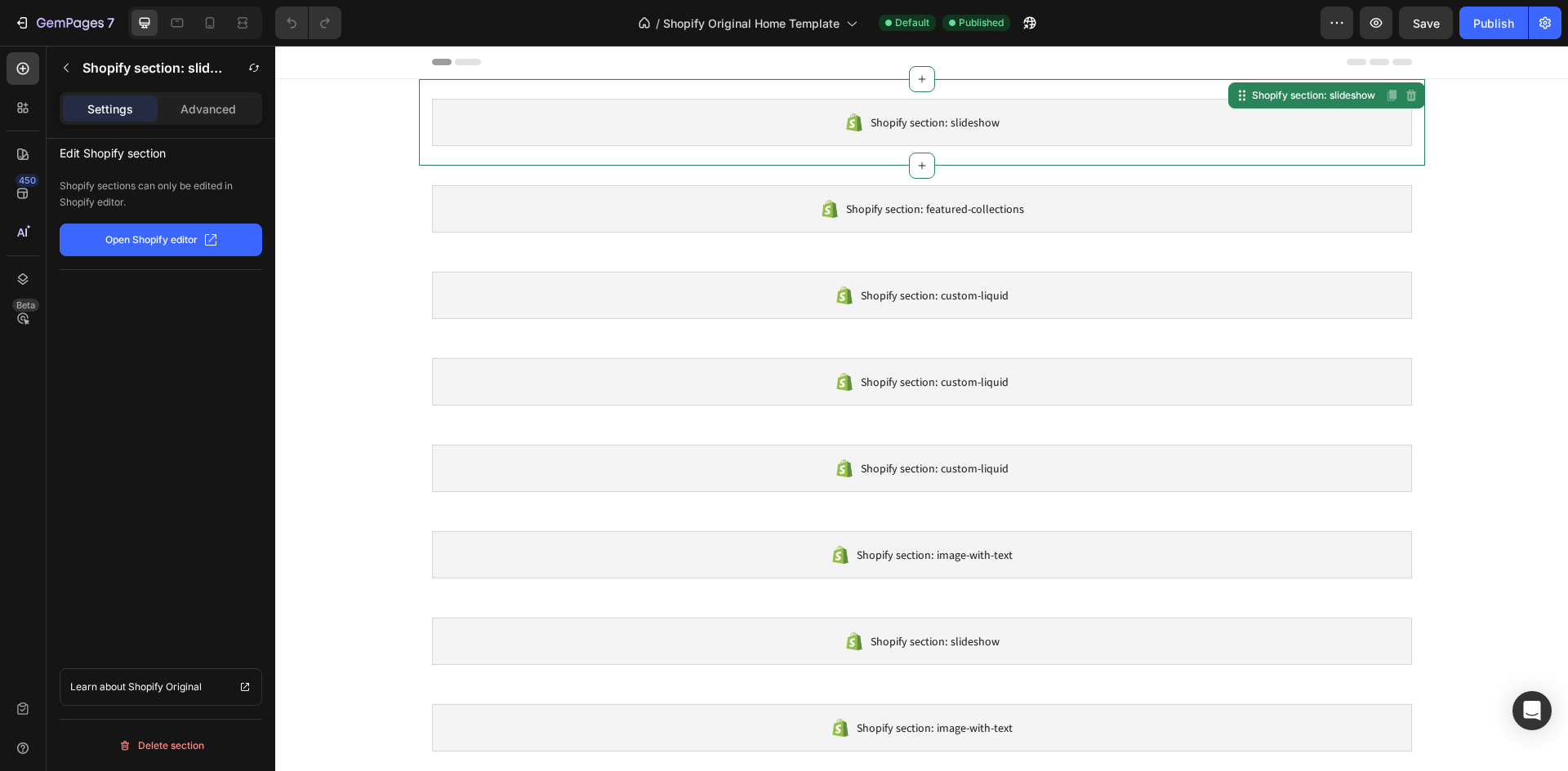
click at [183, 236] on p "Open Shopify editor" at bounding box center [150, 240] width 92 height 15
